Goal: Navigation & Orientation: Find specific page/section

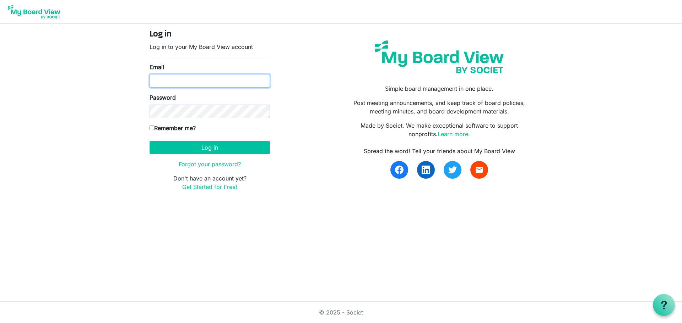
type input "spattas@dunncarney.com"
click at [167, 130] on label "Remember me?" at bounding box center [172, 128] width 46 height 9
click at [154, 130] on input "Remember me?" at bounding box center [151, 128] width 5 height 5
checkbox input "true"
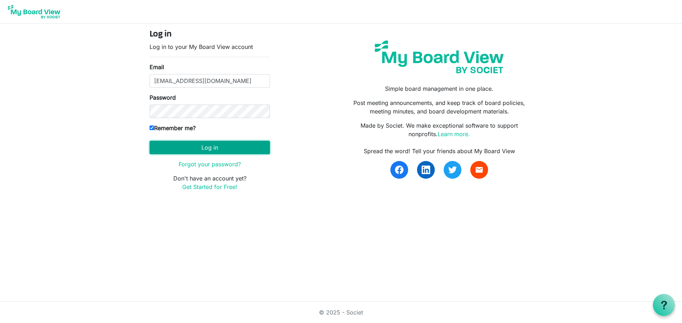
click at [188, 152] on button "Log in" at bounding box center [209, 147] width 120 height 13
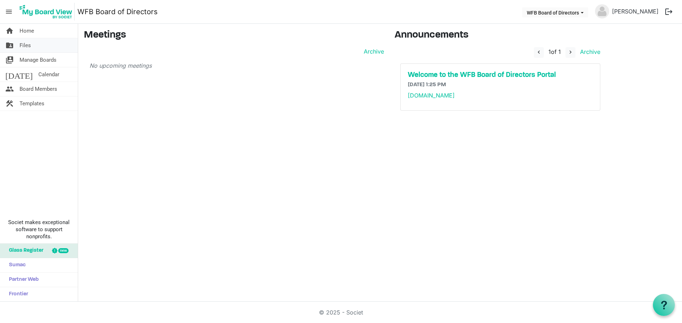
click at [25, 47] on span "Files" at bounding box center [25, 45] width 11 height 14
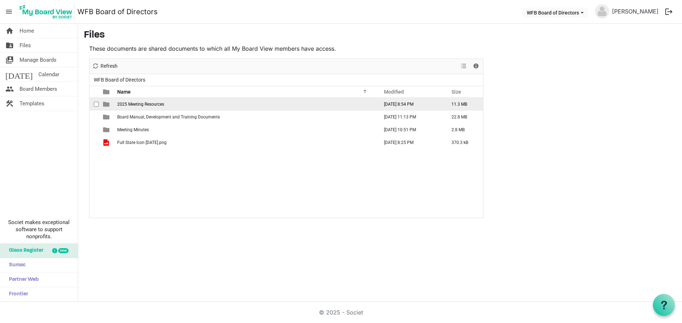
click at [139, 103] on span "2025 Meeting Resources" at bounding box center [140, 104] width 47 height 5
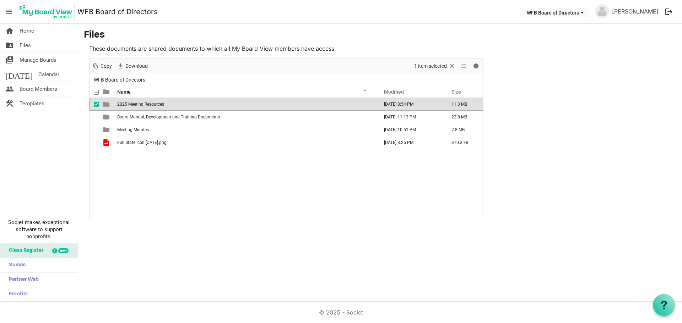
click at [139, 103] on span "2025 Meeting Resources" at bounding box center [140, 104] width 47 height 5
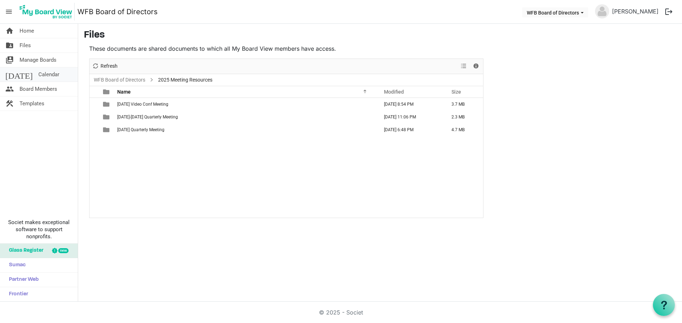
click at [38, 71] on span "Calendar" at bounding box center [48, 74] width 21 height 14
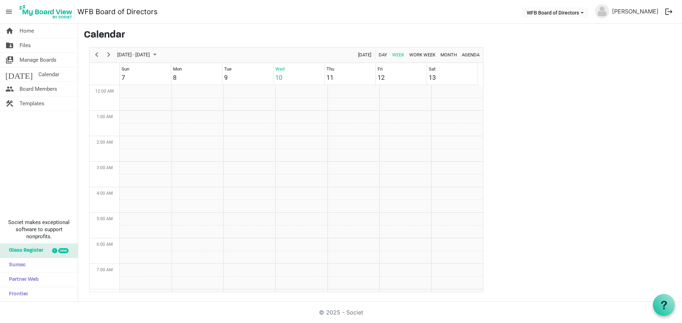
scroll to position [230, 0]
click at [106, 53] on span "Next" at bounding box center [108, 54] width 9 height 9
click at [26, 31] on span "Home" at bounding box center [27, 31] width 15 height 14
